Goal: Information Seeking & Learning: Learn about a topic

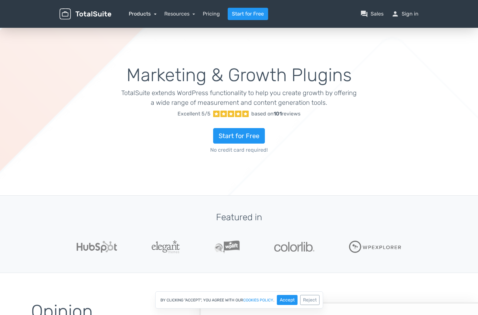
click at [140, 13] on link "Products" at bounding box center [143, 14] width 28 height 6
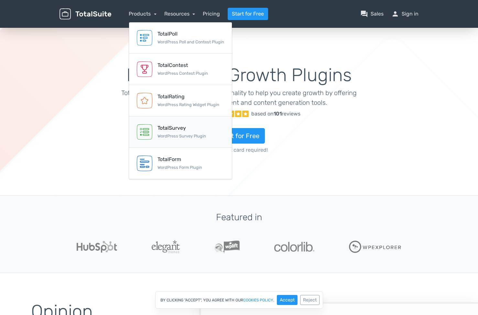
click at [167, 126] on div "TotalSurvey" at bounding box center [182, 128] width 49 height 8
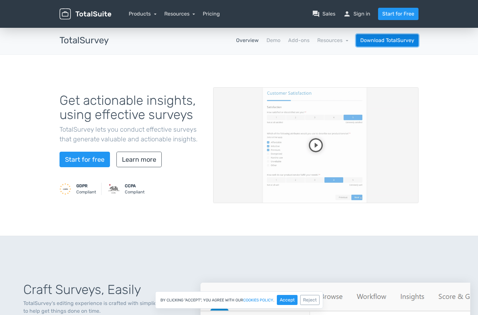
click at [381, 43] on link "Download TotalSurvey" at bounding box center [387, 40] width 62 height 12
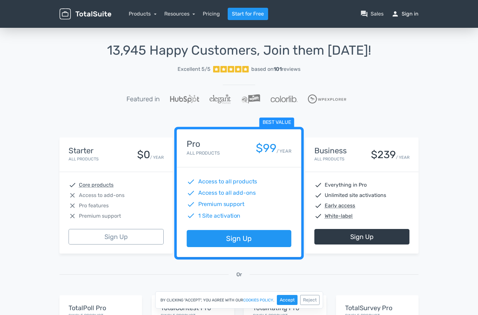
click at [409, 13] on link "person Sign in" at bounding box center [404, 14] width 27 height 8
click at [137, 14] on link "Products" at bounding box center [143, 14] width 28 height 6
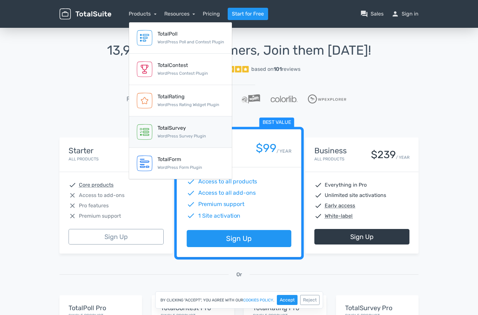
click at [169, 128] on div "TotalSurvey" at bounding box center [182, 128] width 49 height 8
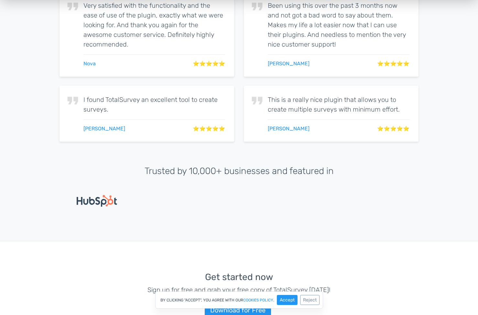
scroll to position [1384, 0]
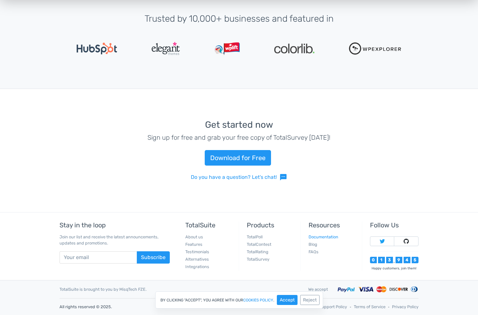
click at [322, 237] on link "Documentation" at bounding box center [324, 237] width 30 height 5
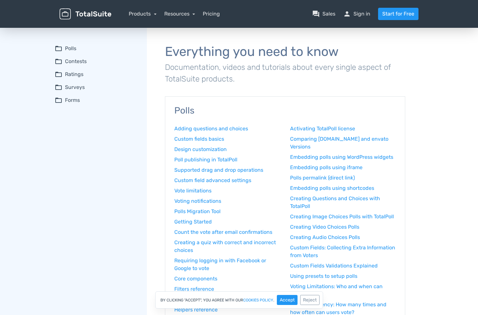
click at [72, 85] on summary "folder_open Surveys" at bounding box center [96, 87] width 83 height 8
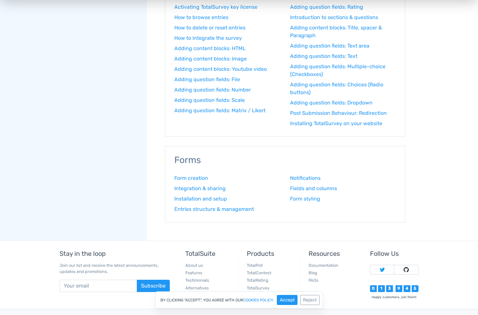
scroll to position [741, 0]
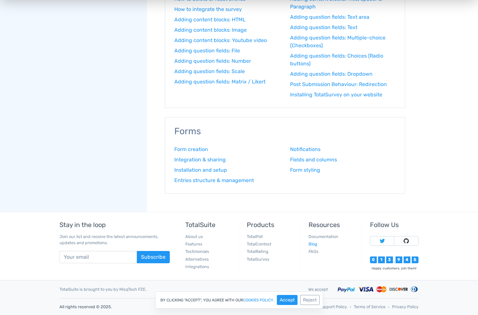
click at [312, 245] on link "Blog" at bounding box center [313, 244] width 9 height 5
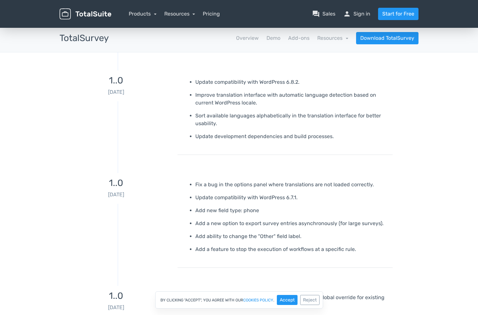
scroll to position [3, 0]
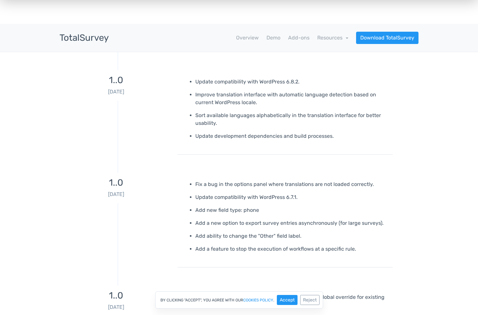
click at [113, 81] on h3 "1..0" at bounding box center [116, 80] width 113 height 10
